Goal: Find specific page/section: Find specific page/section

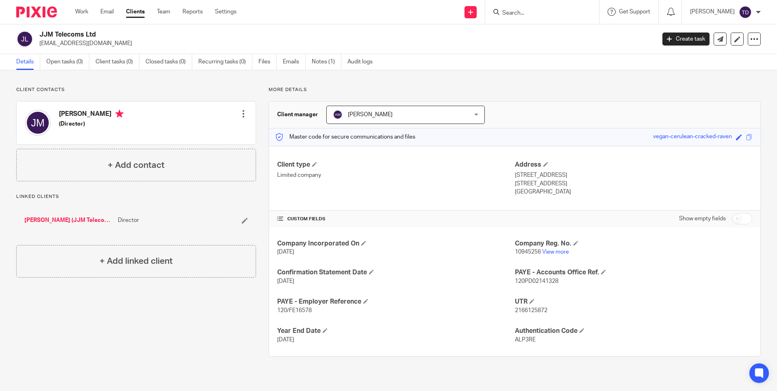
click at [524, 18] on div at bounding box center [542, 12] width 114 height 24
click at [524, 15] on input "Search" at bounding box center [538, 13] width 73 height 7
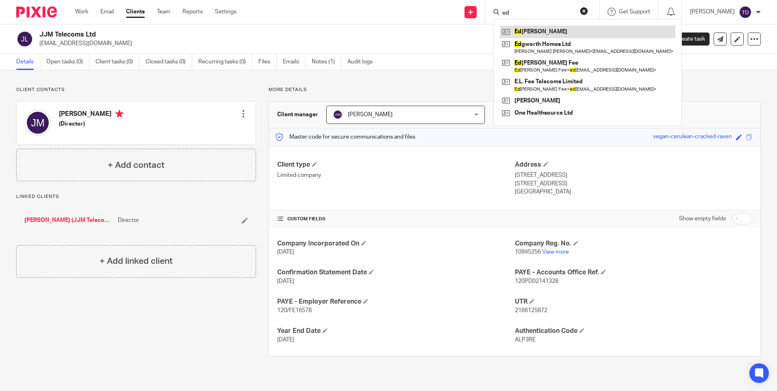
type input "ed"
click at [532, 33] on link at bounding box center [588, 32] width 176 height 12
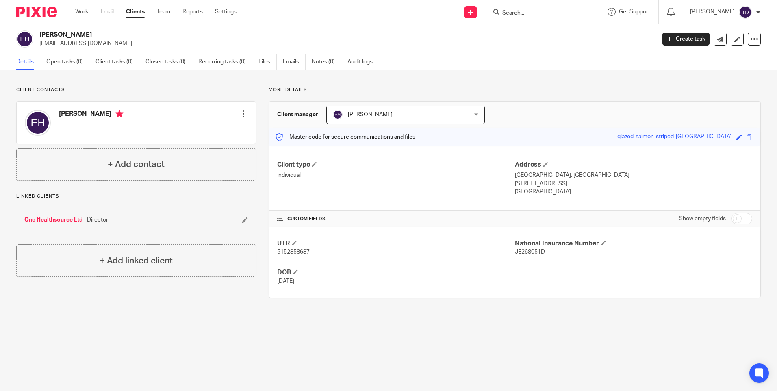
click at [519, 18] on div at bounding box center [542, 12] width 114 height 24
click at [525, 12] on input "Search" at bounding box center [538, 13] width 73 height 7
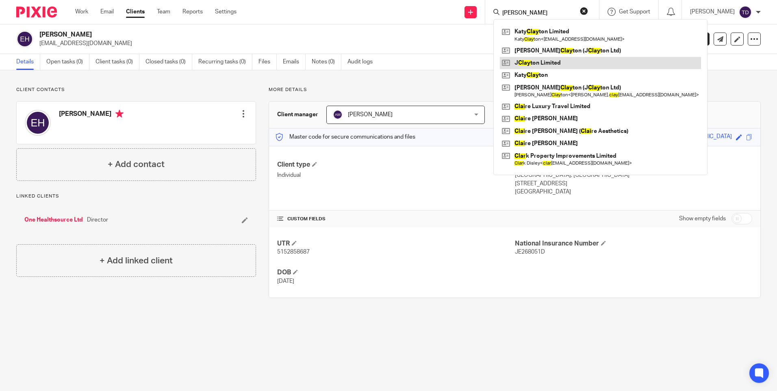
type input "[PERSON_NAME]"
click at [542, 61] on link at bounding box center [600, 63] width 201 height 12
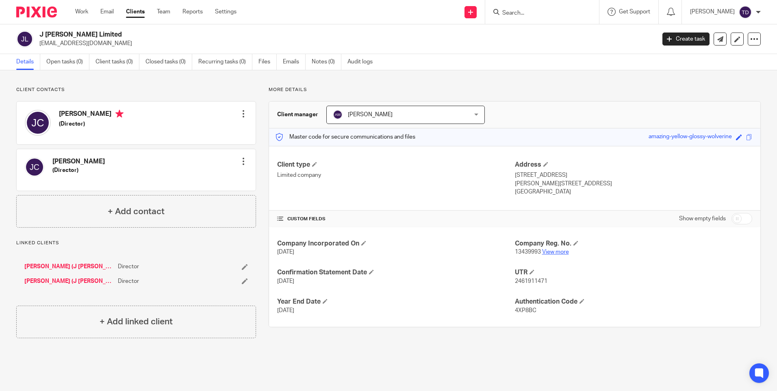
click at [550, 250] on link "View more" at bounding box center [555, 252] width 27 height 6
